Goal: Transaction & Acquisition: Download file/media

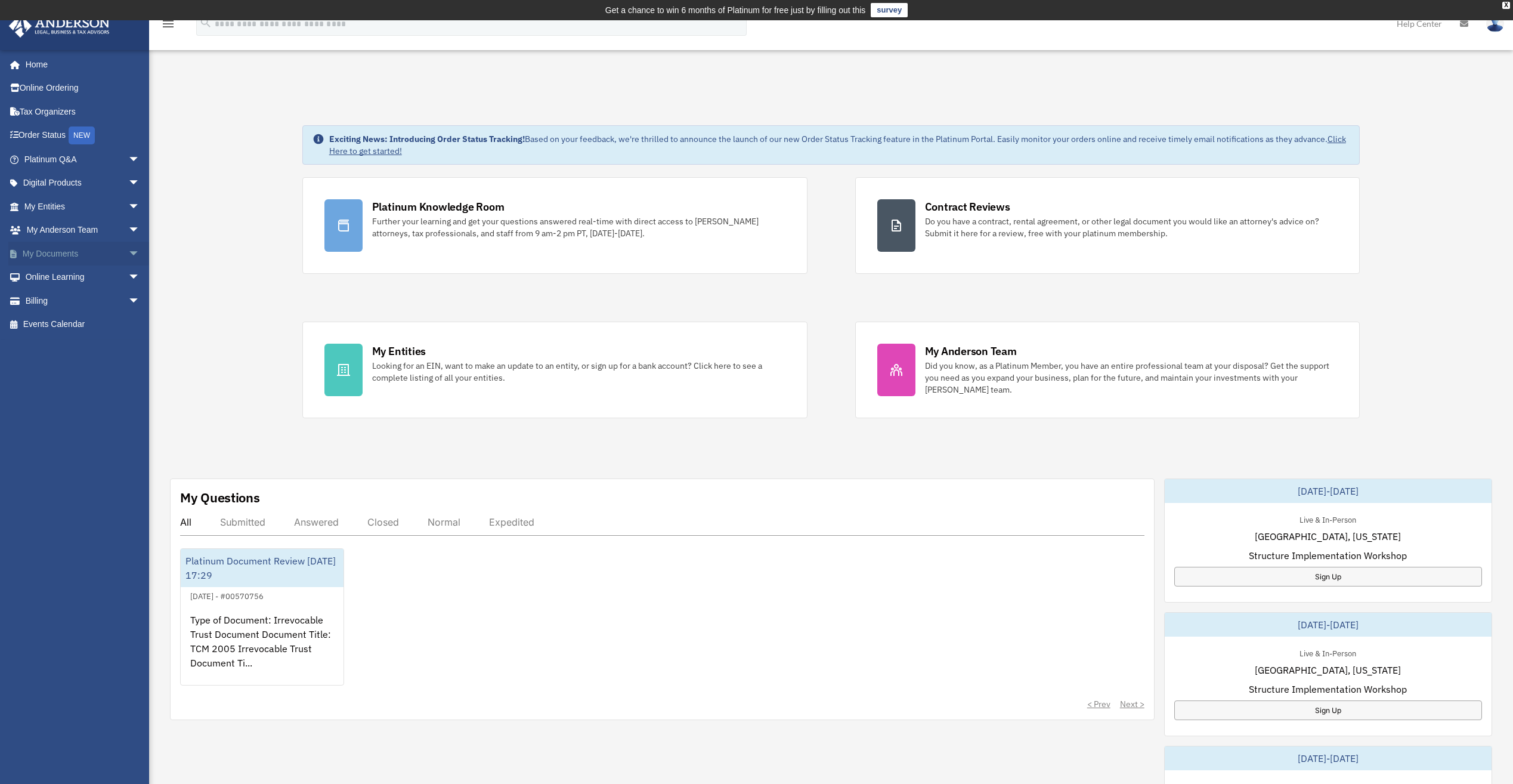
click at [72, 255] on link "My Documents arrow_drop_down" at bounding box center [83, 253] width 150 height 24
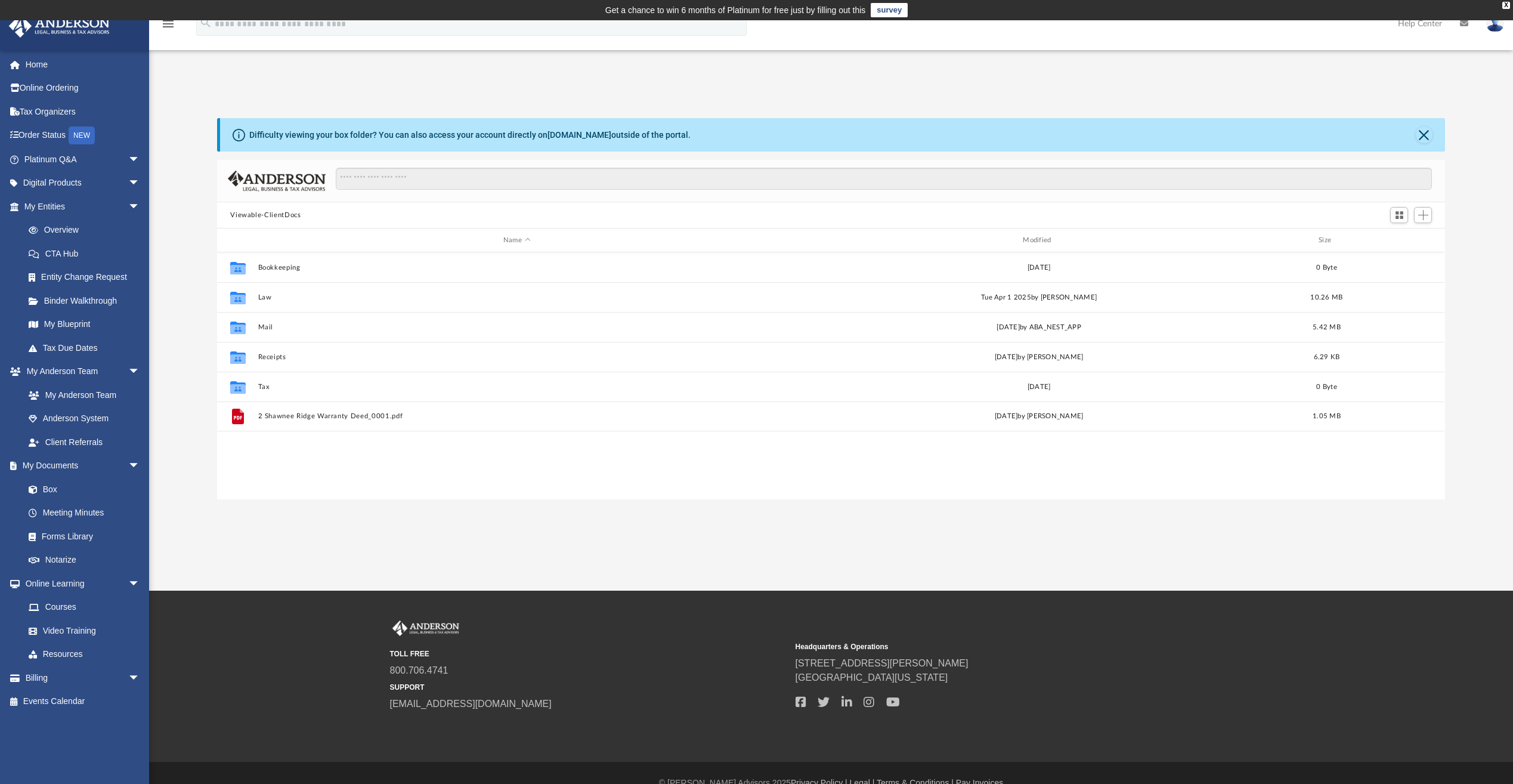
scroll to position [262, 1219]
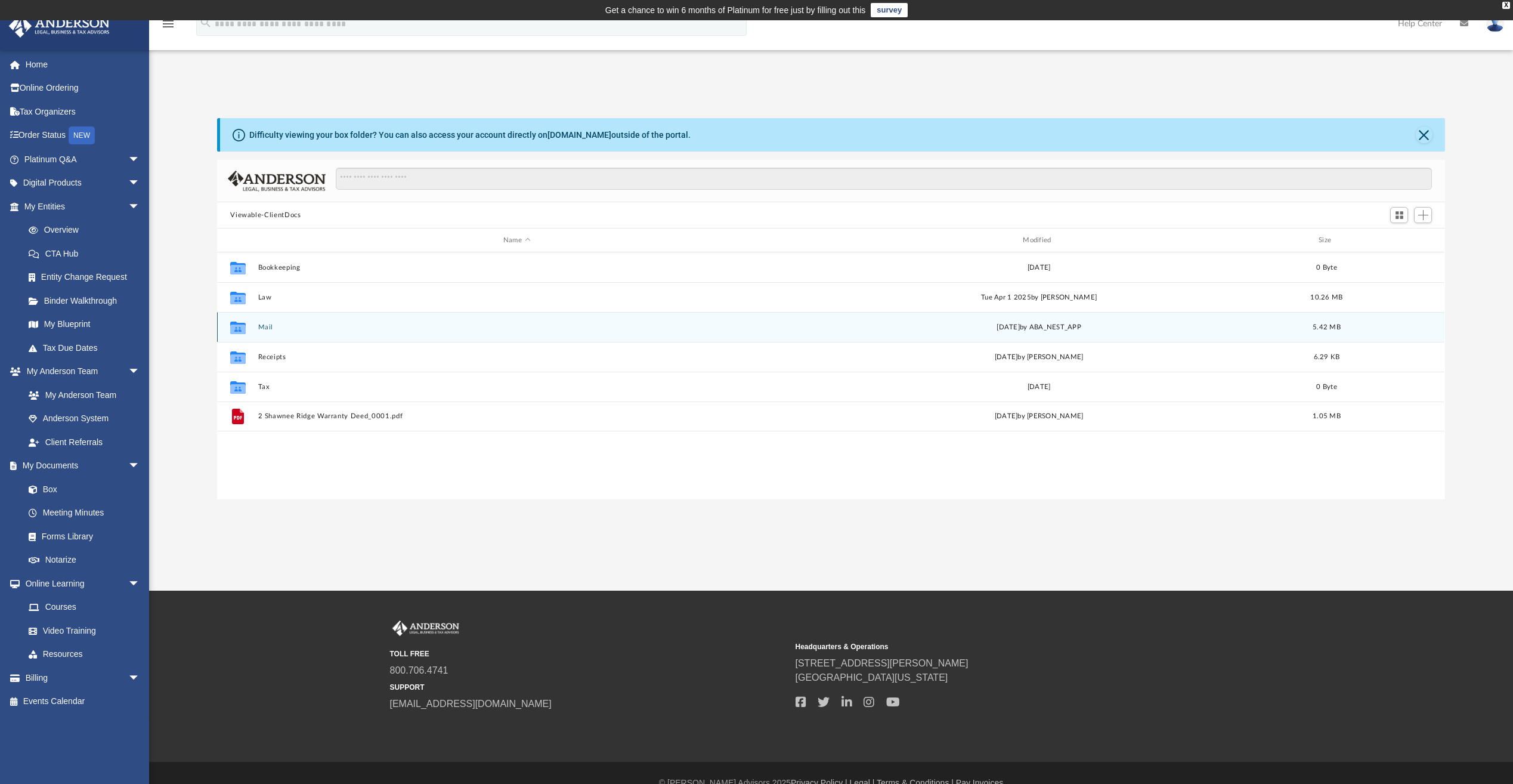
click at [336, 329] on button "Mail" at bounding box center [516, 327] width 517 height 8
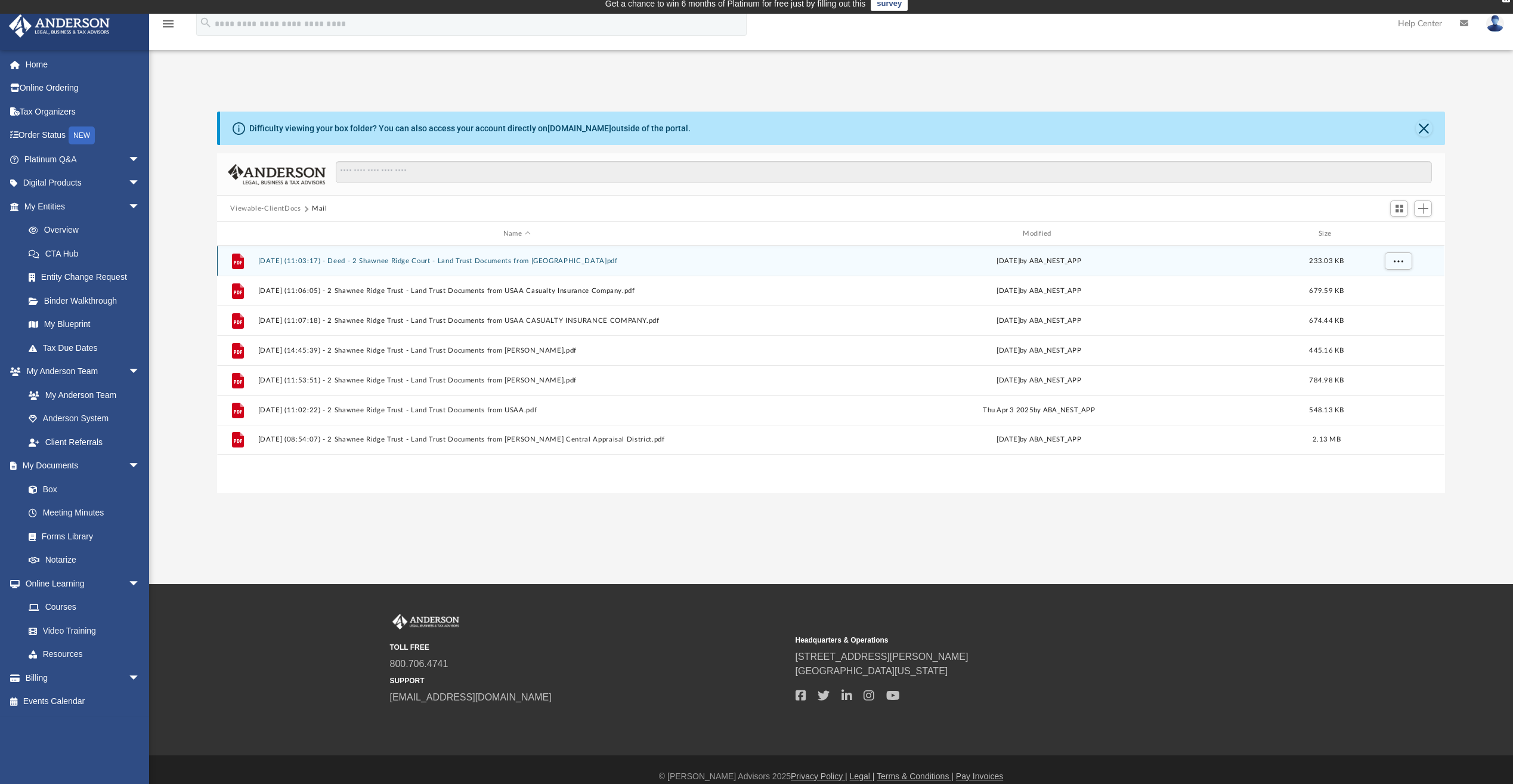
scroll to position [0, 0]
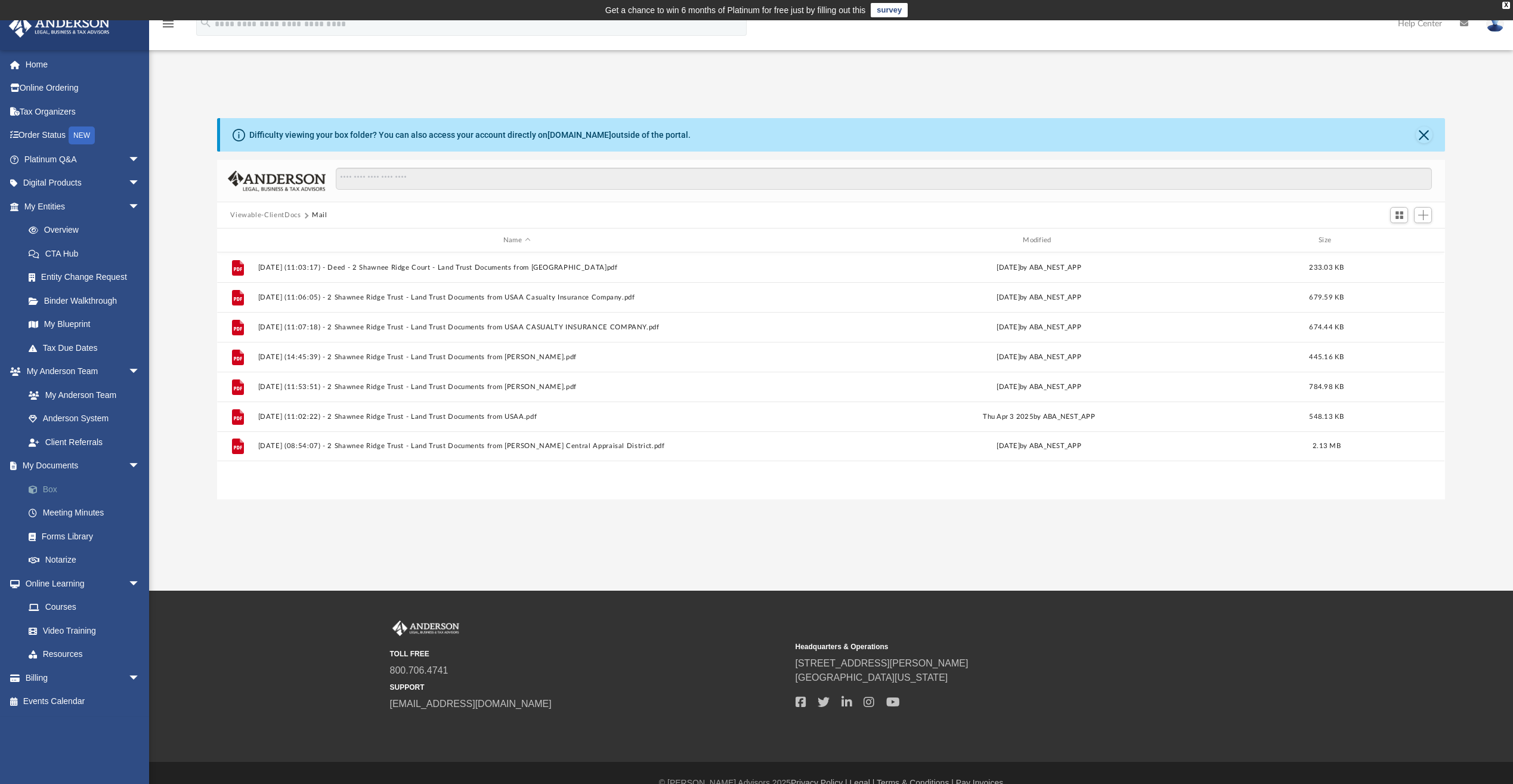
click at [49, 486] on link "Box" at bounding box center [87, 489] width 142 height 24
click at [54, 488] on link "Box" at bounding box center [87, 489] width 142 height 24
drag, startPoint x: 181, startPoint y: 125, endPoint x: 201, endPoint y: 125, distance: 20.0
click at [182, 125] on div "Difficulty viewing your box folder? You can also access your account directly o…" at bounding box center [830, 309] width 1364 height 381
click at [1508, 6] on div "X" at bounding box center [1507, 5] width 8 height 7
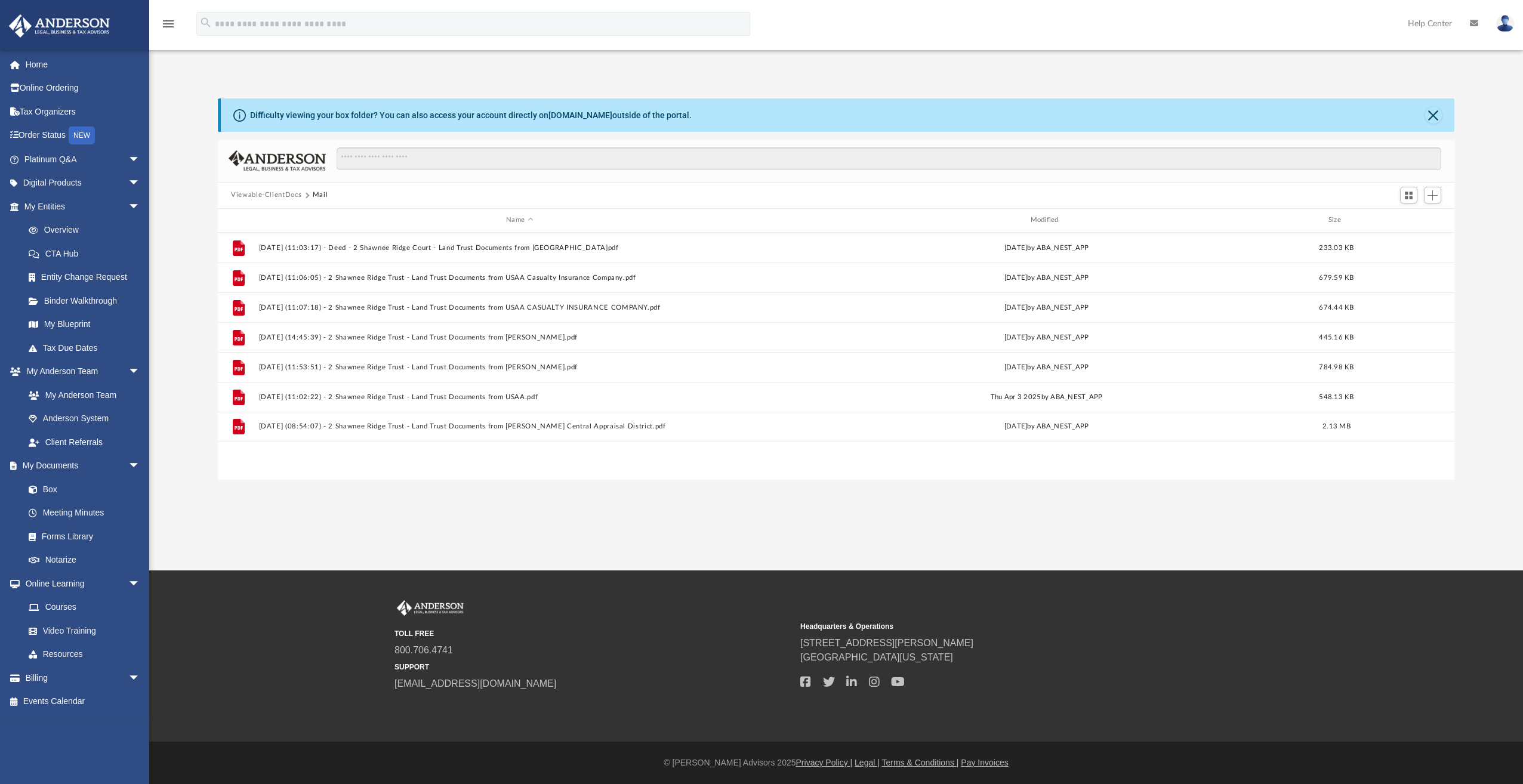
scroll to position [262, 1228]
click at [51, 486] on link "Box" at bounding box center [87, 489] width 142 height 24
click at [1433, 117] on button "Close" at bounding box center [1432, 115] width 17 height 17
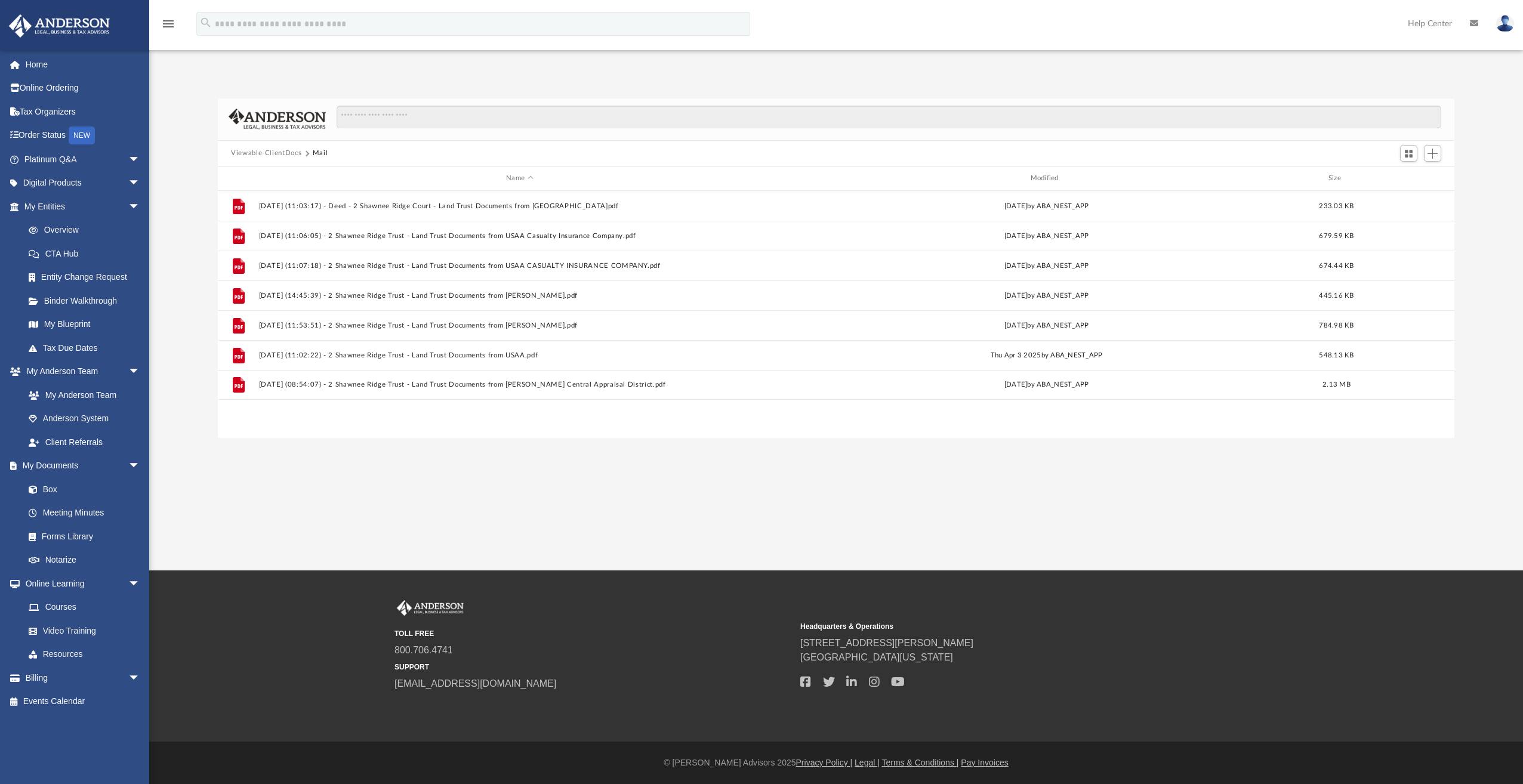
click at [263, 154] on button "Viewable-ClientDocs" at bounding box center [265, 153] width 70 height 11
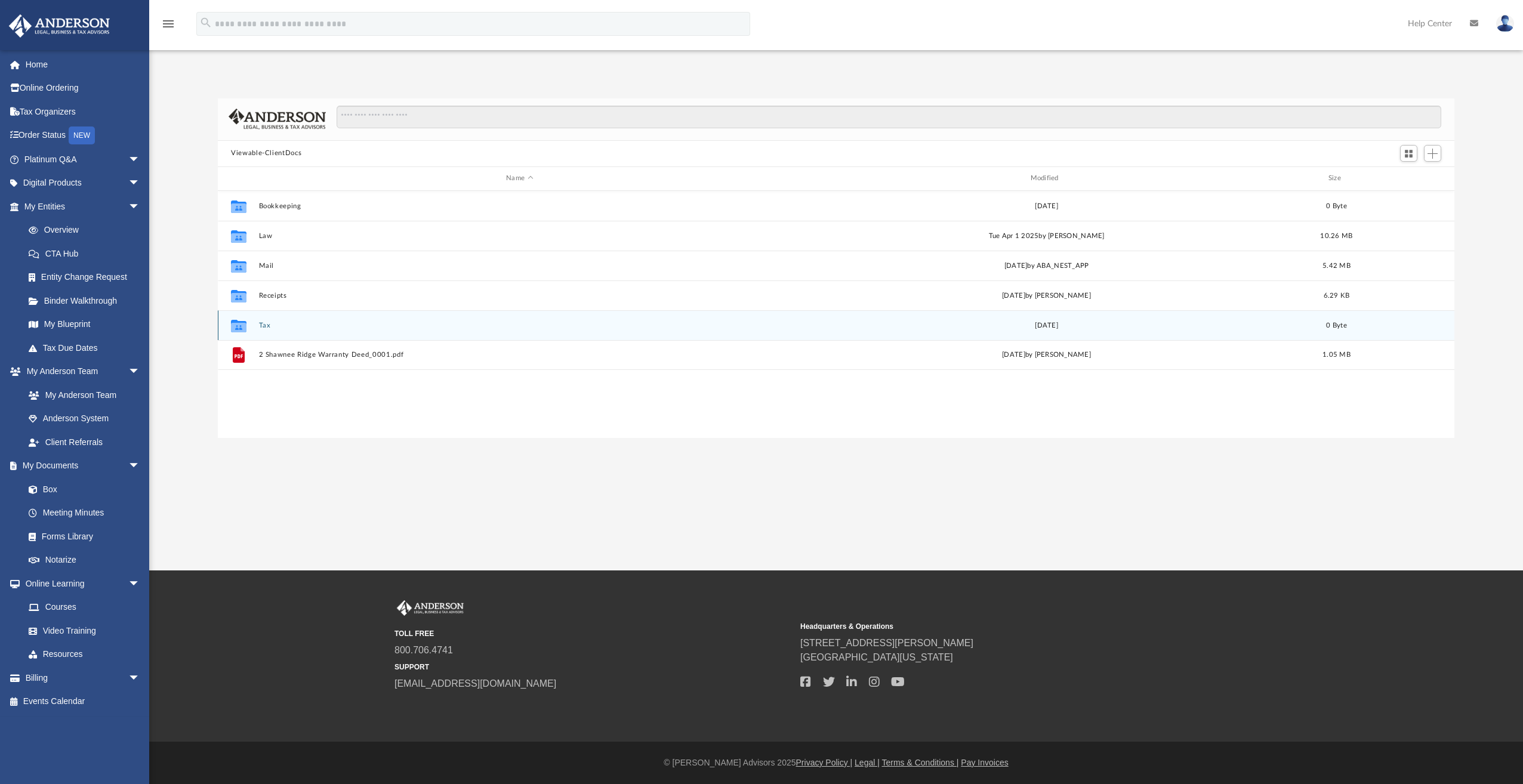
click at [265, 326] on button "Tax" at bounding box center [520, 325] width 521 height 8
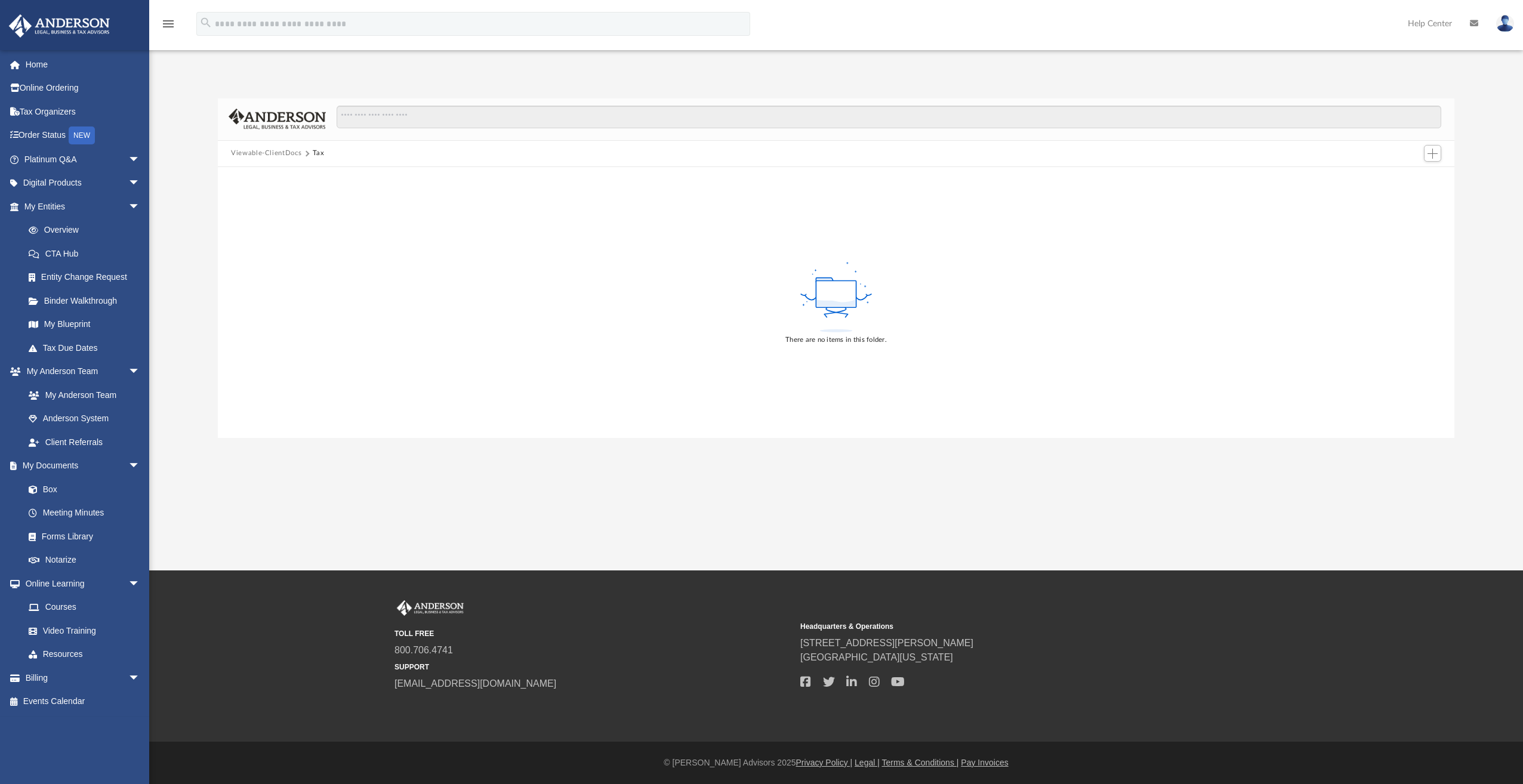
click at [283, 153] on button "Viewable-ClientDocs" at bounding box center [265, 153] width 70 height 11
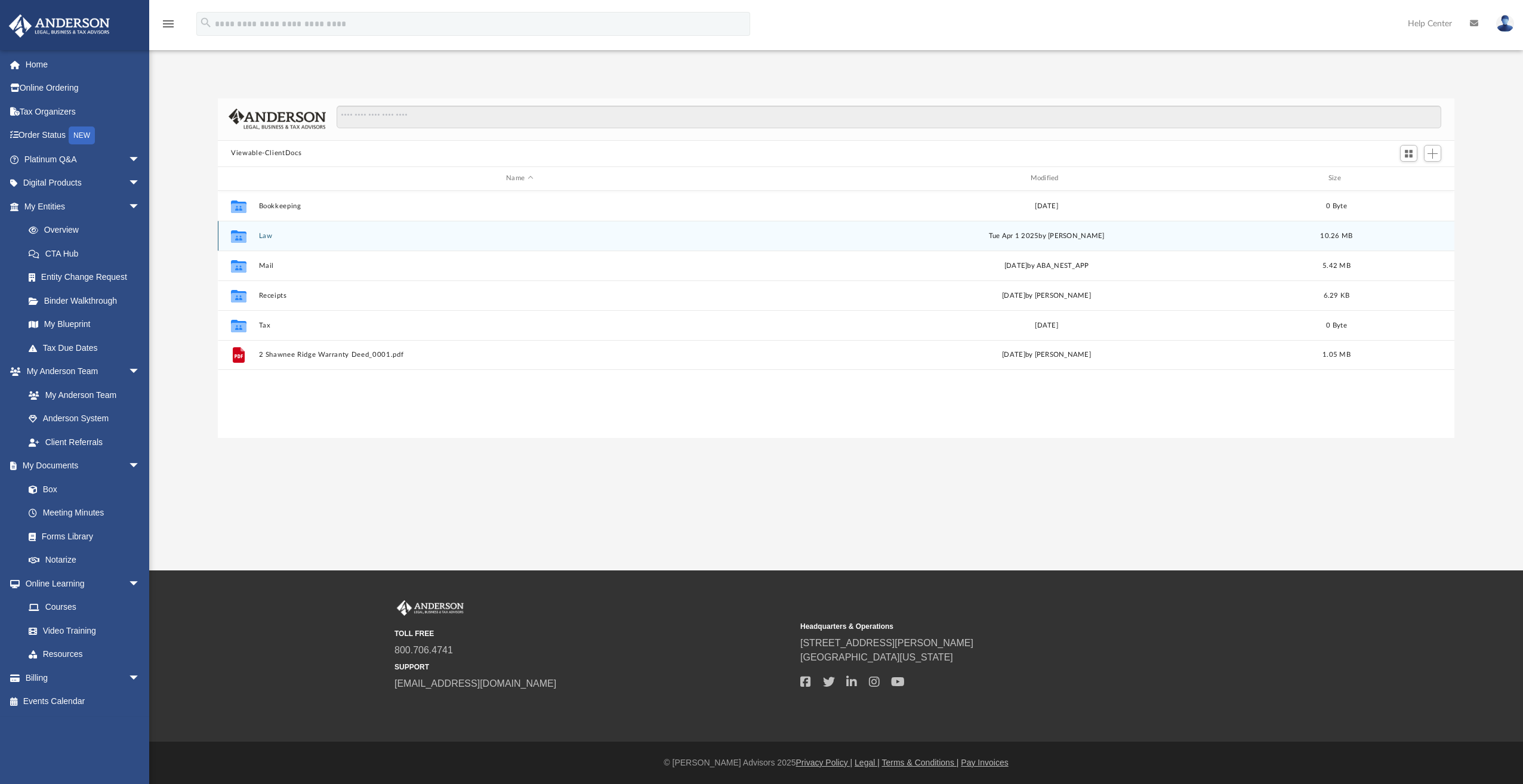
click at [261, 238] on button "Law" at bounding box center [520, 236] width 521 height 8
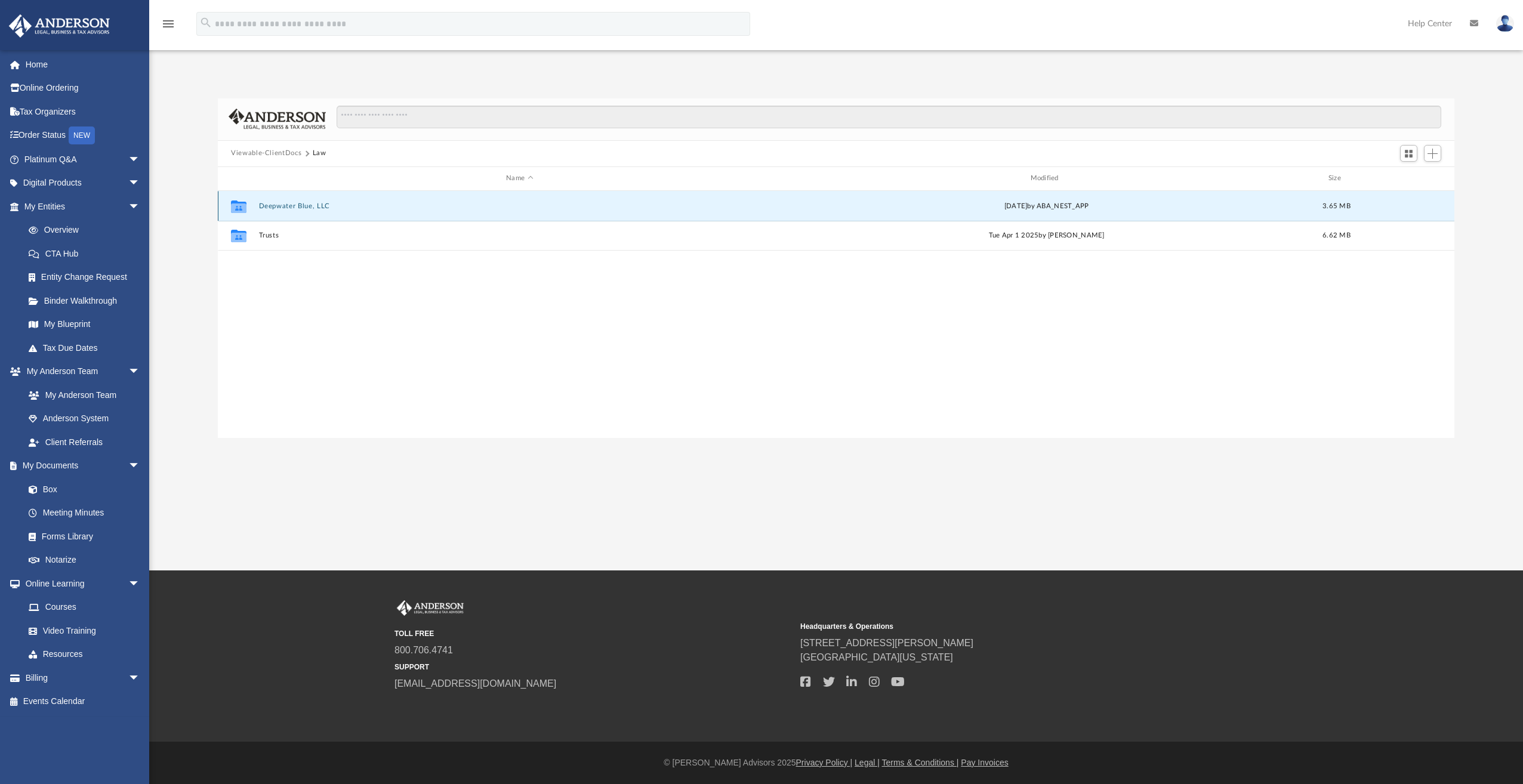
click at [290, 205] on button "Deepwater Blue, LLC" at bounding box center [520, 206] width 521 height 8
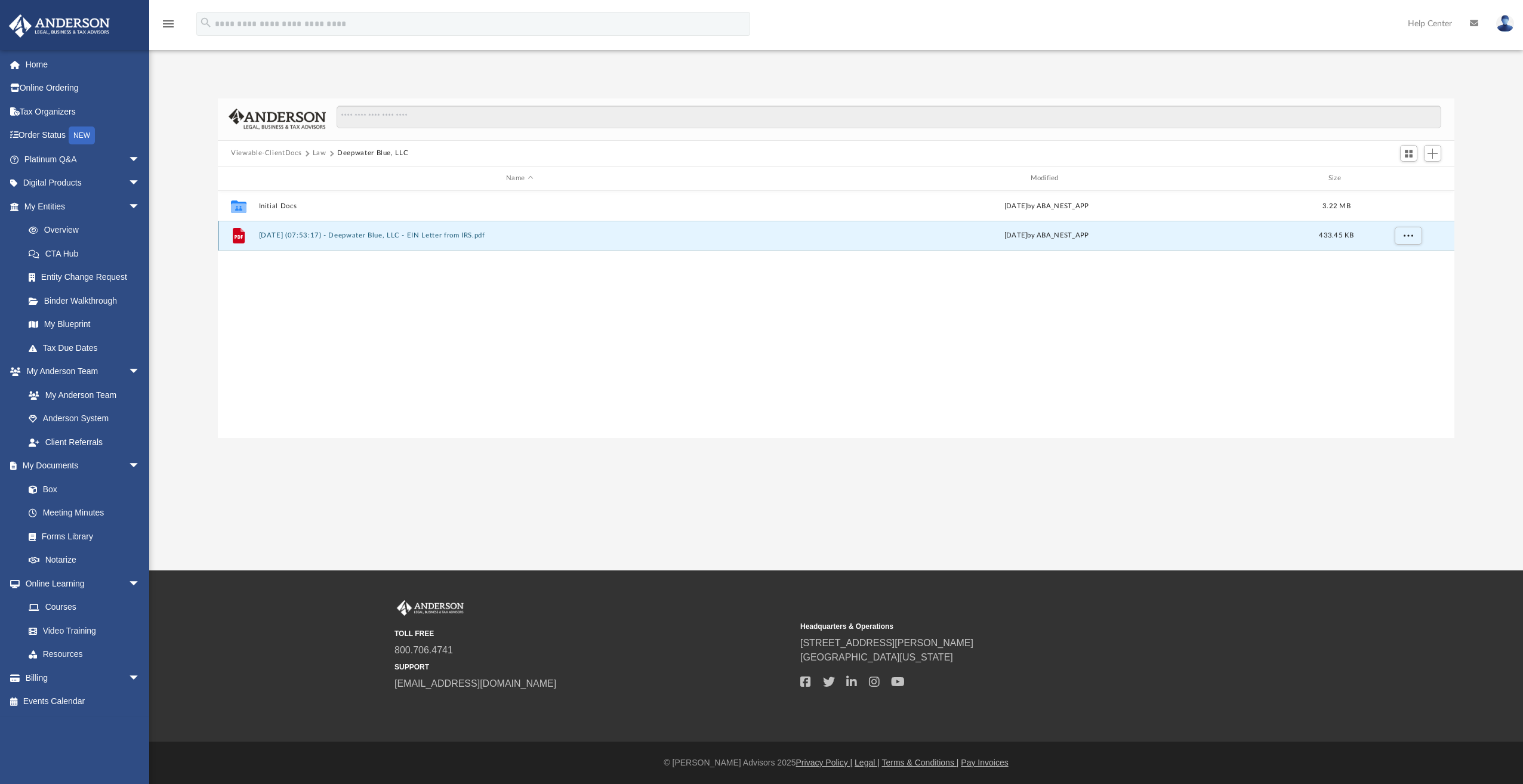
click at [388, 235] on button "2024.12.18 (07:53:17) - Deepwater Blue, LLC - EIN Letter from IRS.pdf" at bounding box center [520, 235] width 521 height 8
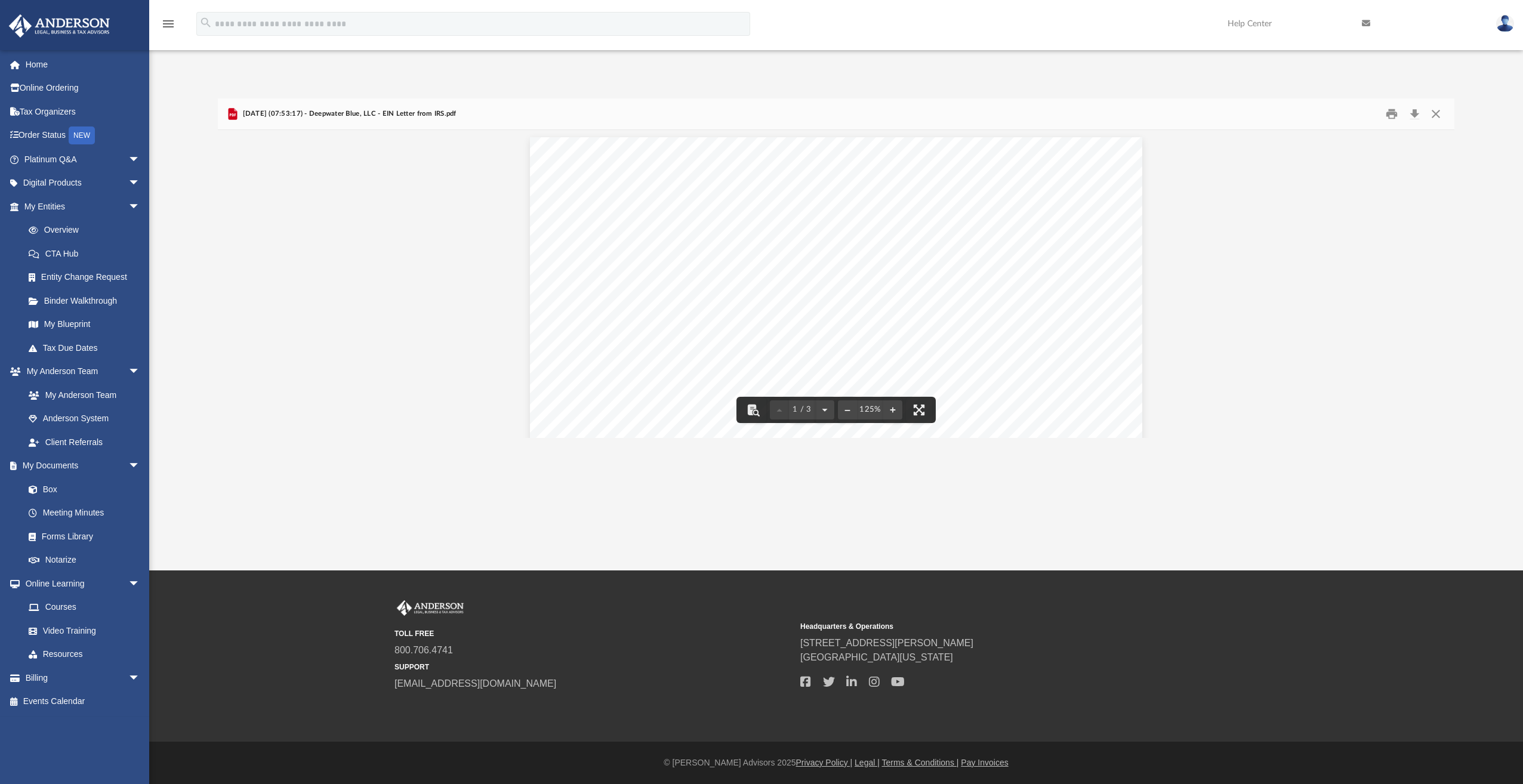
scroll to position [0, 0]
click at [1413, 113] on button "Download" at bounding box center [1414, 113] width 21 height 18
click at [1433, 114] on button "Close" at bounding box center [1435, 113] width 21 height 18
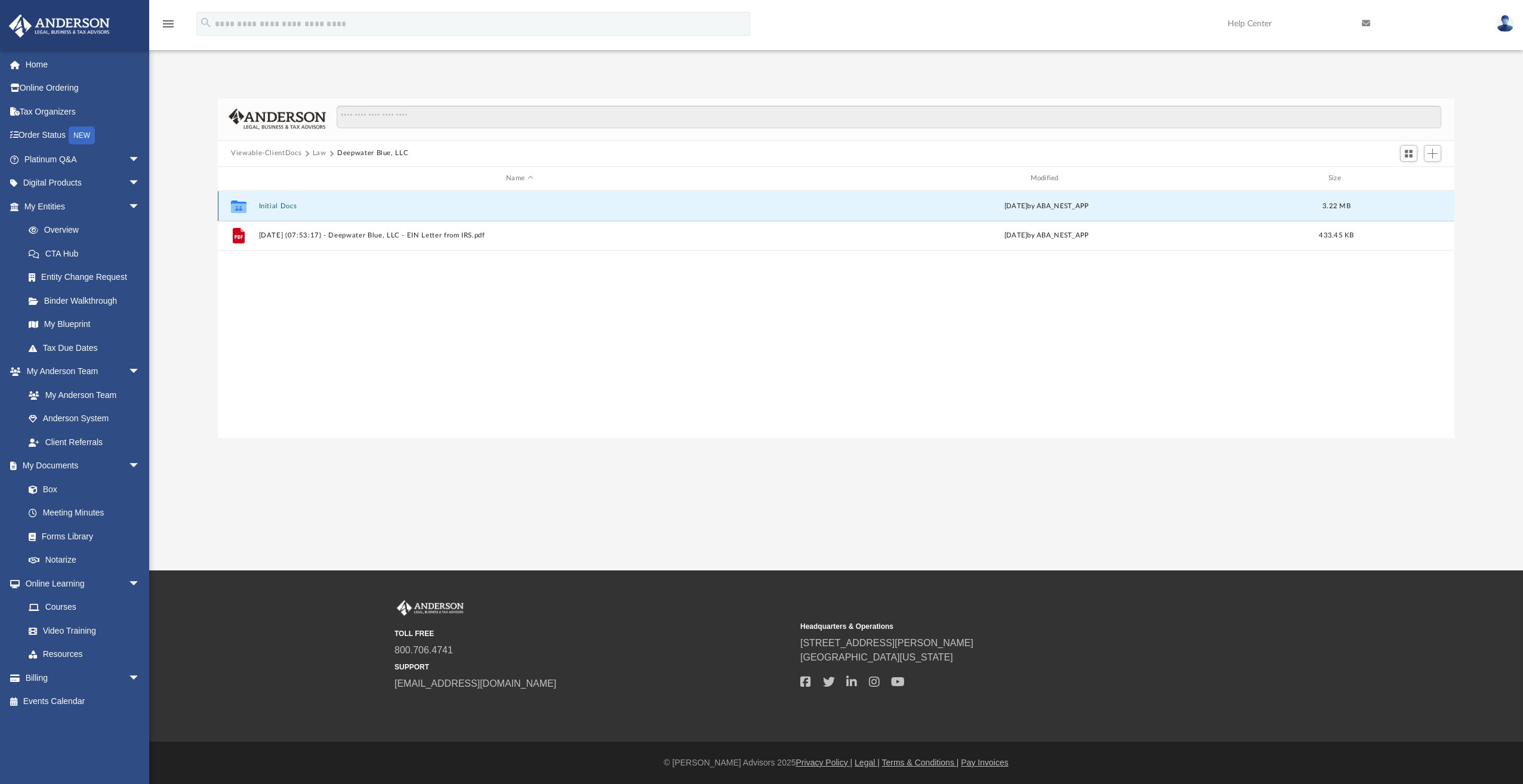
click at [286, 205] on button "Initial Docs" at bounding box center [520, 206] width 521 height 8
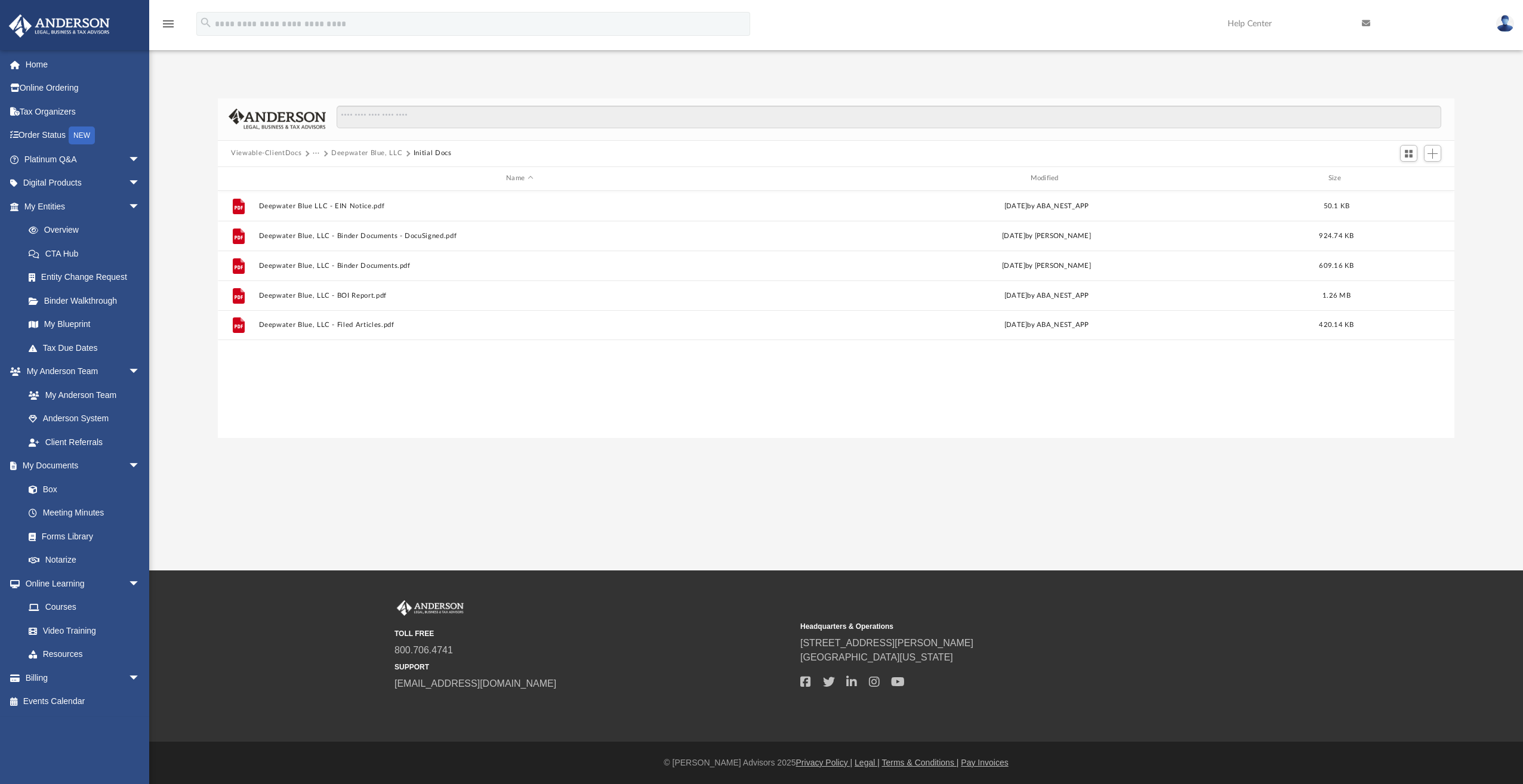
click at [346, 151] on button "Deepwater Blue, LLC" at bounding box center [367, 153] width 71 height 11
